Goal: Find specific fact

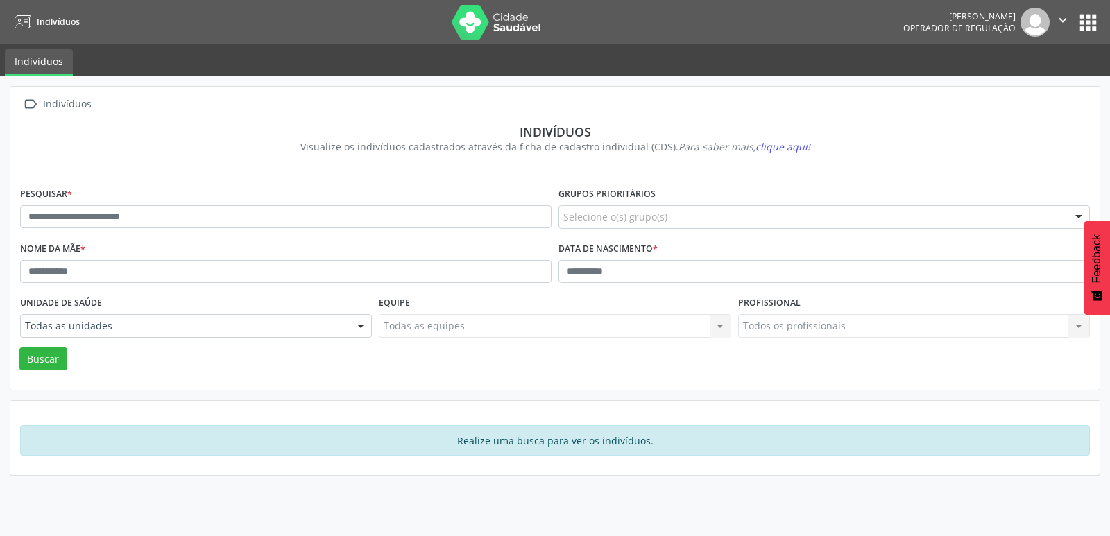
drag, startPoint x: 67, startPoint y: 332, endPoint x: 61, endPoint y: 322, distance: 11.6
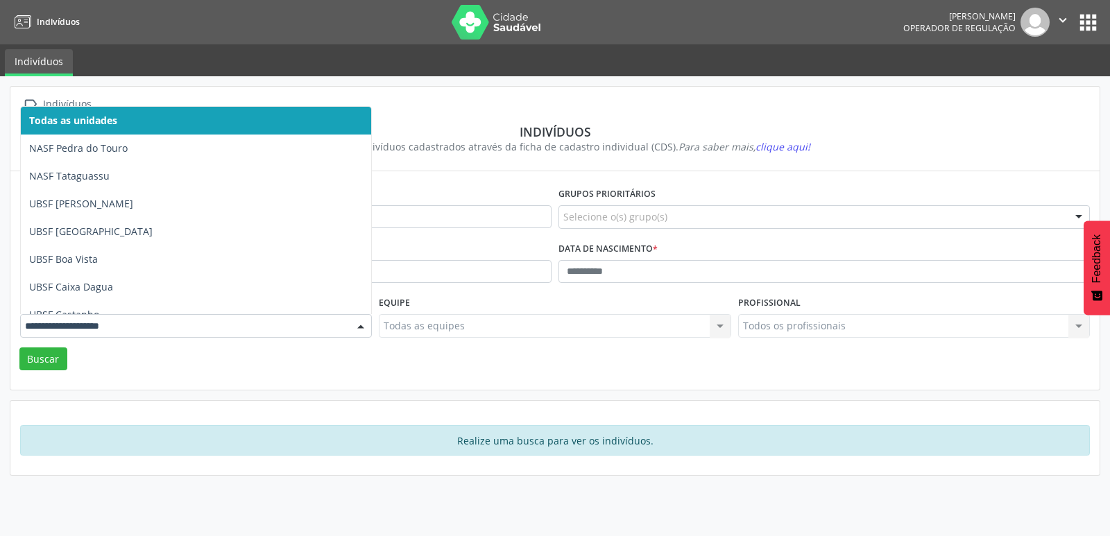
type input "*"
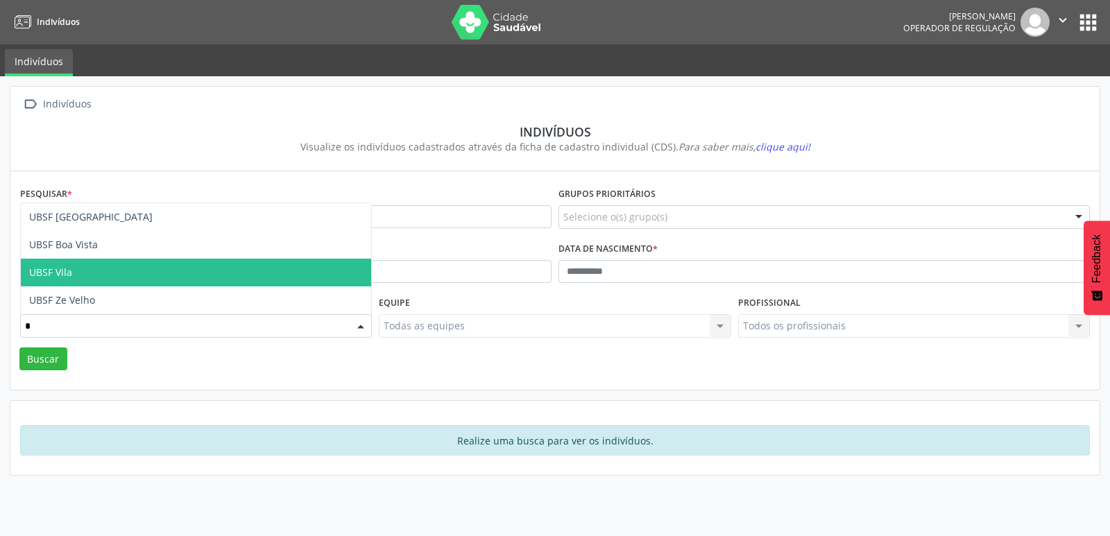
click at [74, 274] on span "UBSF Vila" at bounding box center [196, 273] width 350 height 28
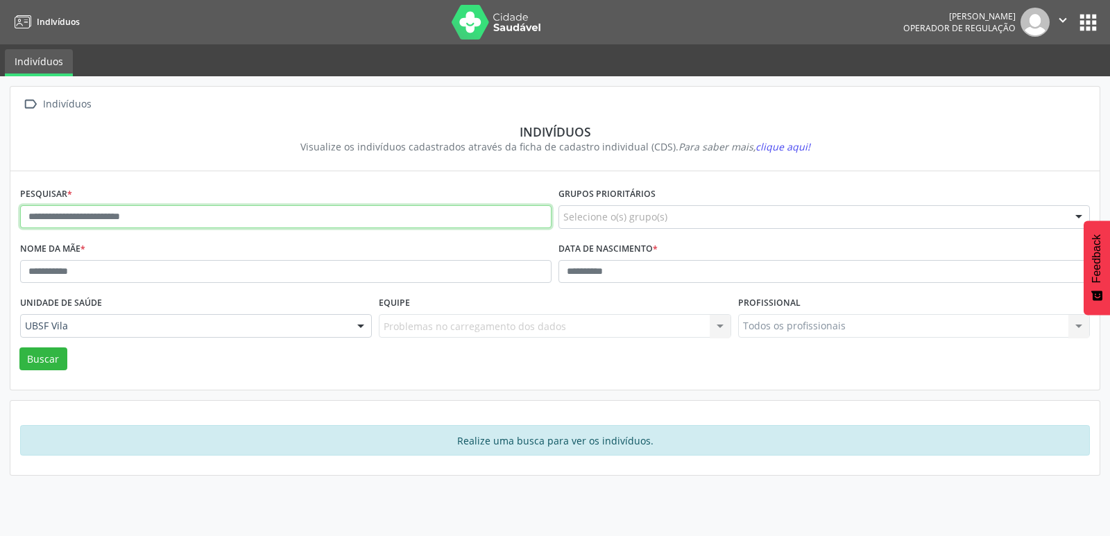
click at [103, 219] on input "text" at bounding box center [286, 217] width 532 height 24
type input "**********"
click at [19, 348] on button "Buscar" at bounding box center [43, 360] width 48 height 24
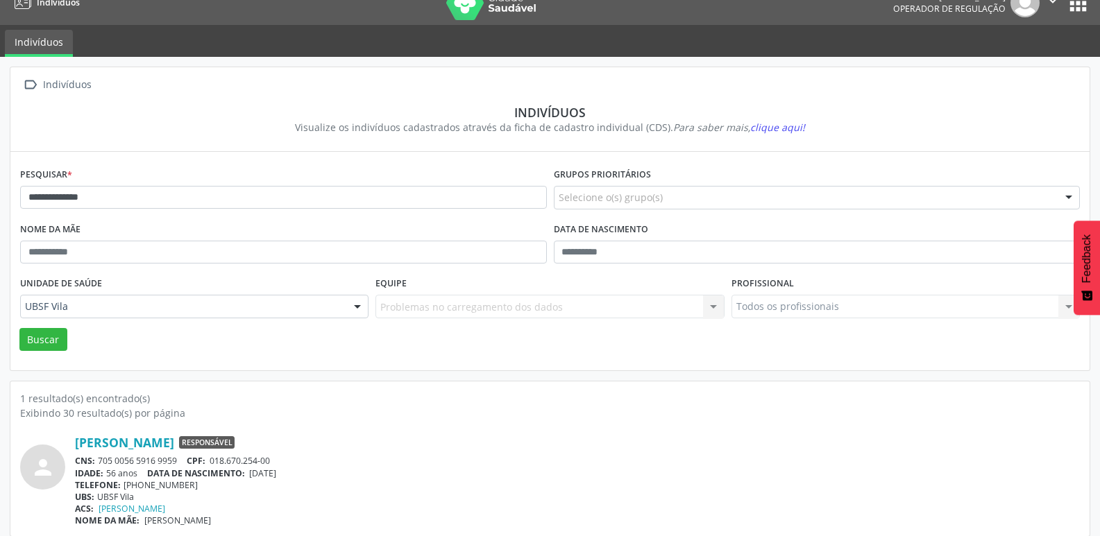
scroll to position [30, 0]
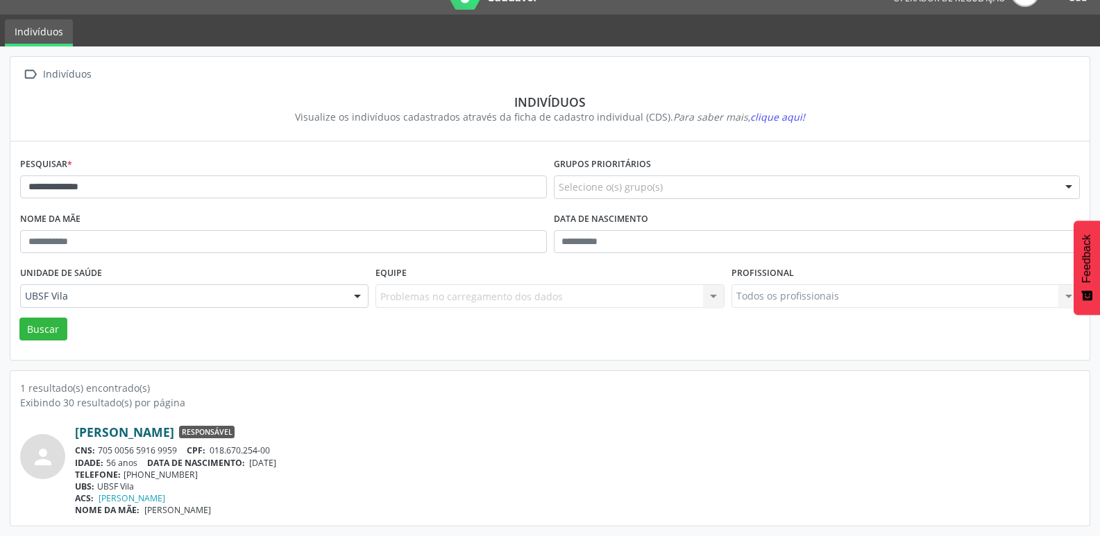
click at [174, 428] on link "[PERSON_NAME]" at bounding box center [124, 432] width 99 height 15
drag, startPoint x: 215, startPoint y: 452, endPoint x: 291, endPoint y: 450, distance: 75.7
click at [291, 450] on div "CNS: 705 0056 5916 9959 CPF: 018.670.254-00" at bounding box center [577, 451] width 1005 height 12
copy span "018.670.254-00"
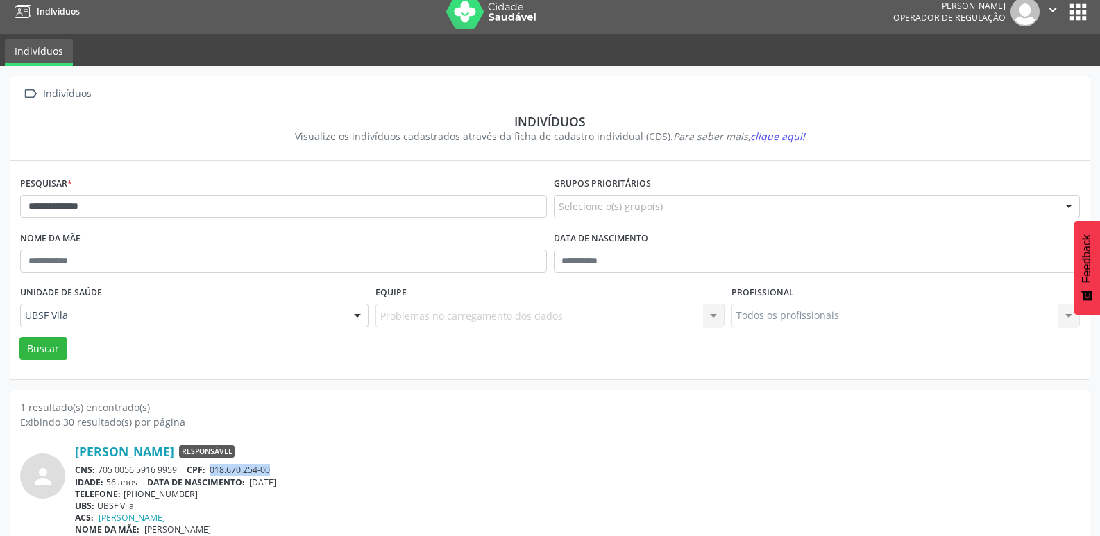
scroll to position [0, 0]
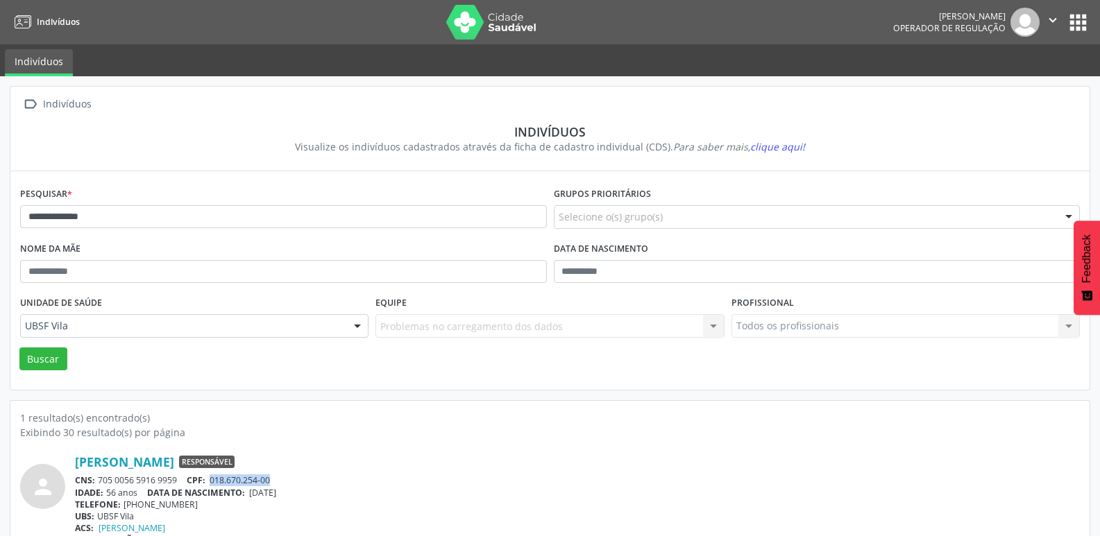
click at [1082, 18] on button "apps" at bounding box center [1078, 22] width 24 height 24
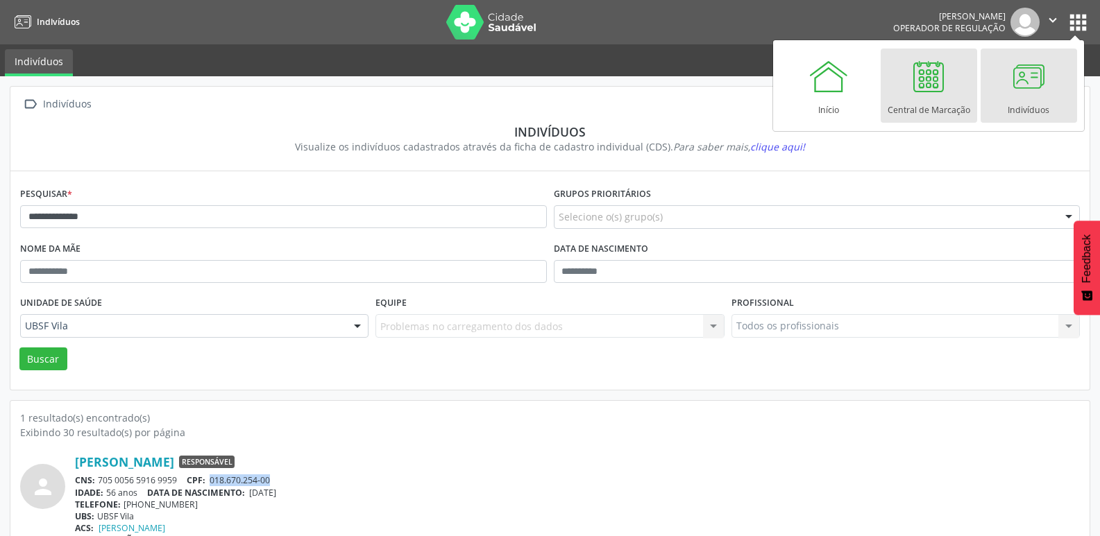
click at [945, 89] on div at bounding box center [929, 77] width 42 height 42
